Goal: Browse casually

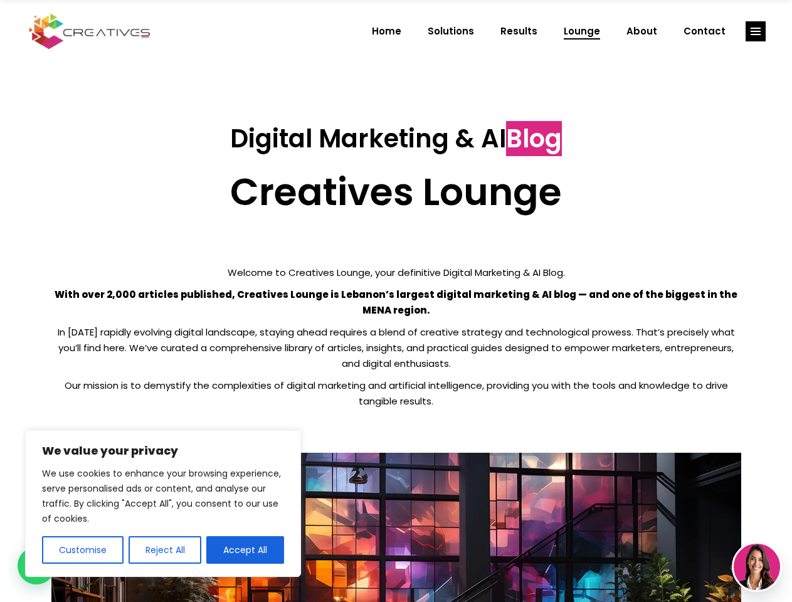
click at [395, 301] on p "With over 2,000 articles published, Creatives Lounge is Lebanon’s largest digit…" at bounding box center [395, 301] width 689 height 31
click at [82, 550] on button "Customise" at bounding box center [82, 550] width 81 height 28
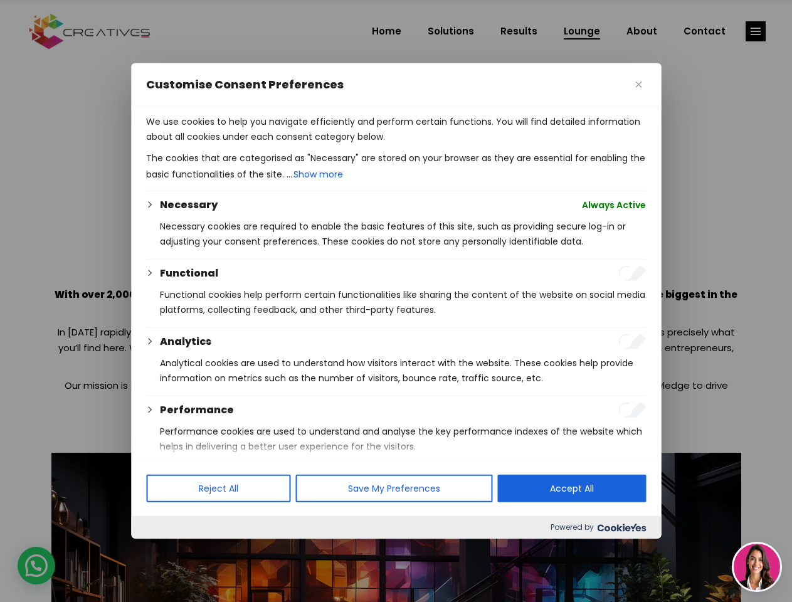
click at [164, 550] on div at bounding box center [396, 301] width 792 height 602
click at [245, 144] on p "We use cookies to help you navigate efficiently and perform certain functions. …" at bounding box center [396, 129] width 500 height 30
click at [755, 31] on div at bounding box center [396, 301] width 792 height 602
click at [757, 567] on img at bounding box center [756, 566] width 46 height 46
